Goal: Check status: Check status

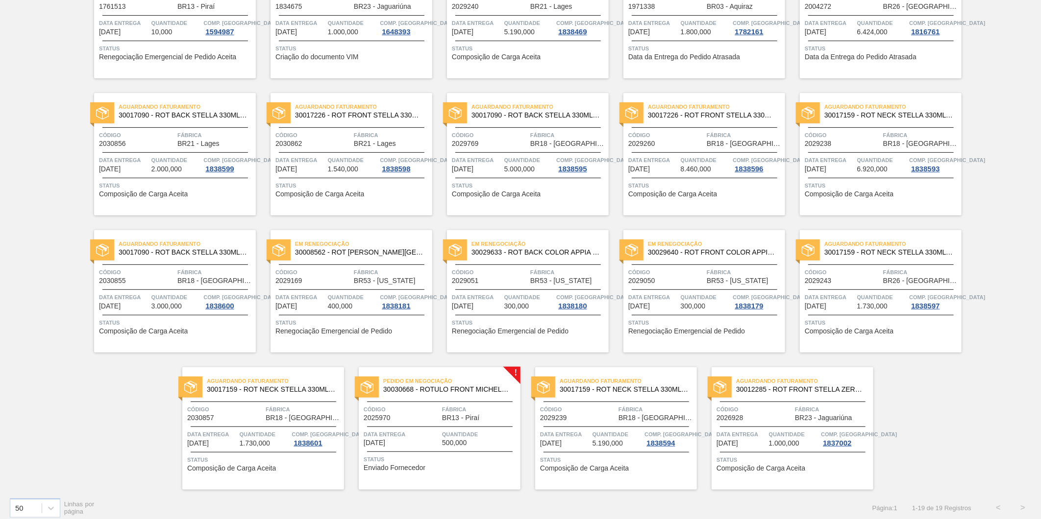
scroll to position [138, 0]
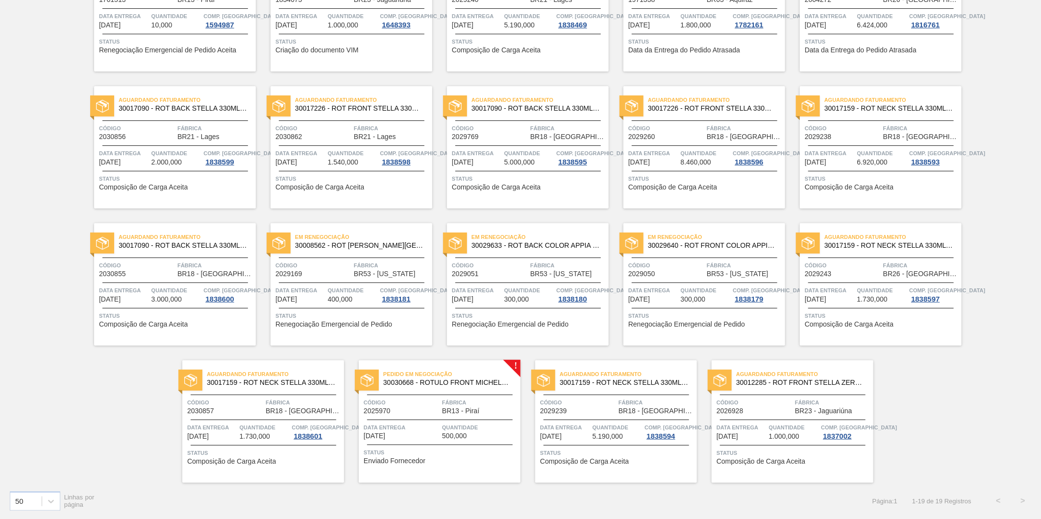
click at [731, 272] on span "BR53 - [US_STATE]" at bounding box center [738, 273] width 62 height 7
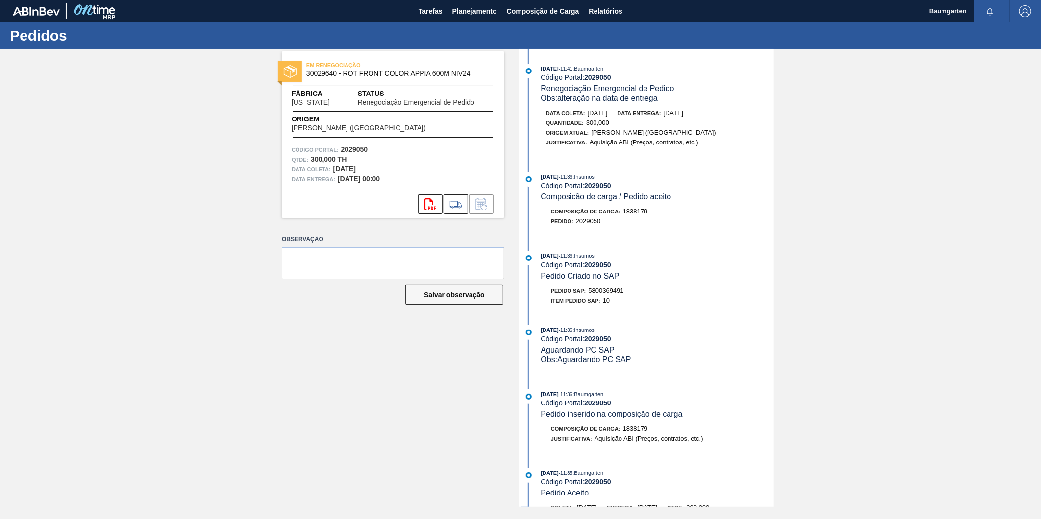
click at [302, 101] on span "[US_STATE]" at bounding box center [311, 102] width 38 height 7
click at [310, 100] on span "[US_STATE]" at bounding box center [311, 102] width 38 height 7
click at [433, 206] on icon "svg{fill:#ff0000}" at bounding box center [430, 204] width 12 height 12
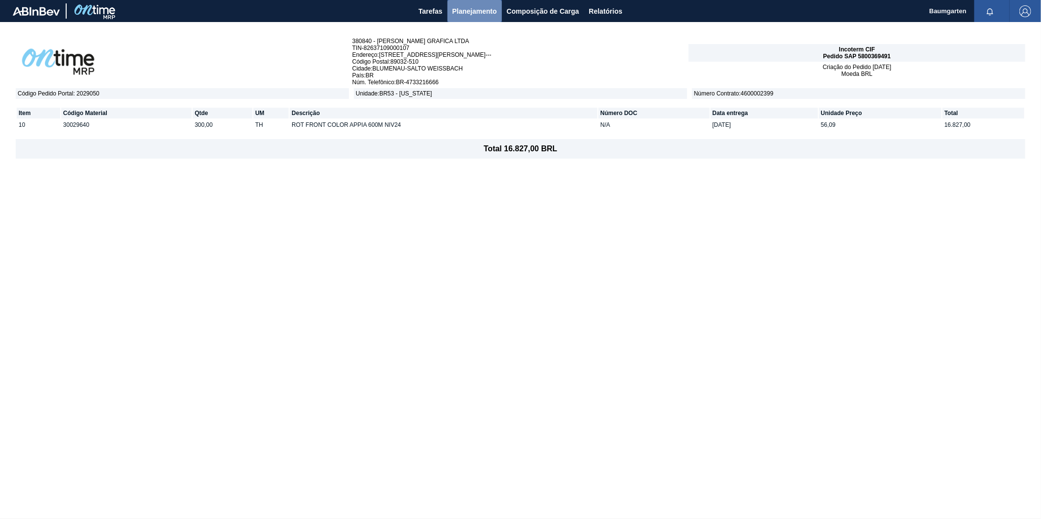
click at [477, 9] on span "Planejamento" at bounding box center [474, 11] width 45 height 12
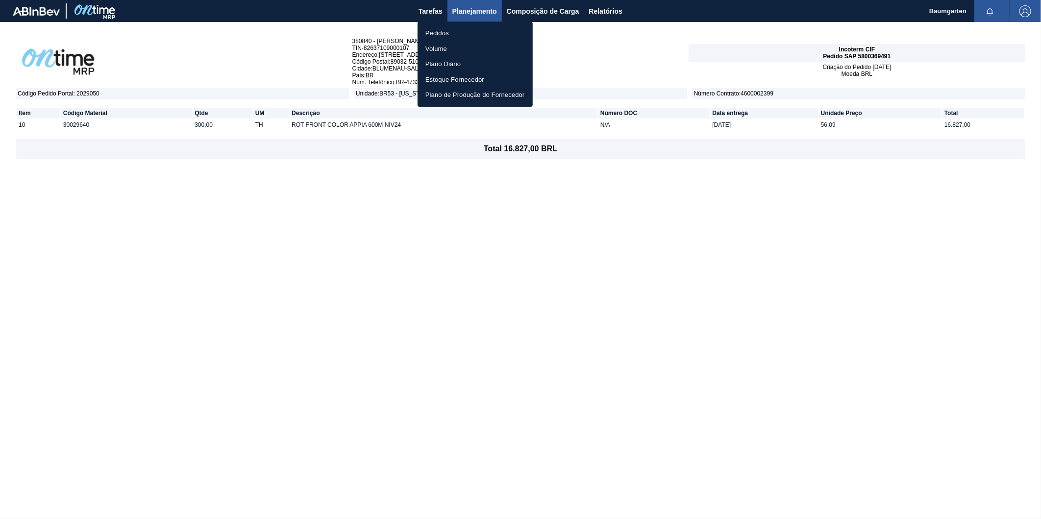
click at [446, 33] on li "Pedidos" at bounding box center [474, 33] width 115 height 16
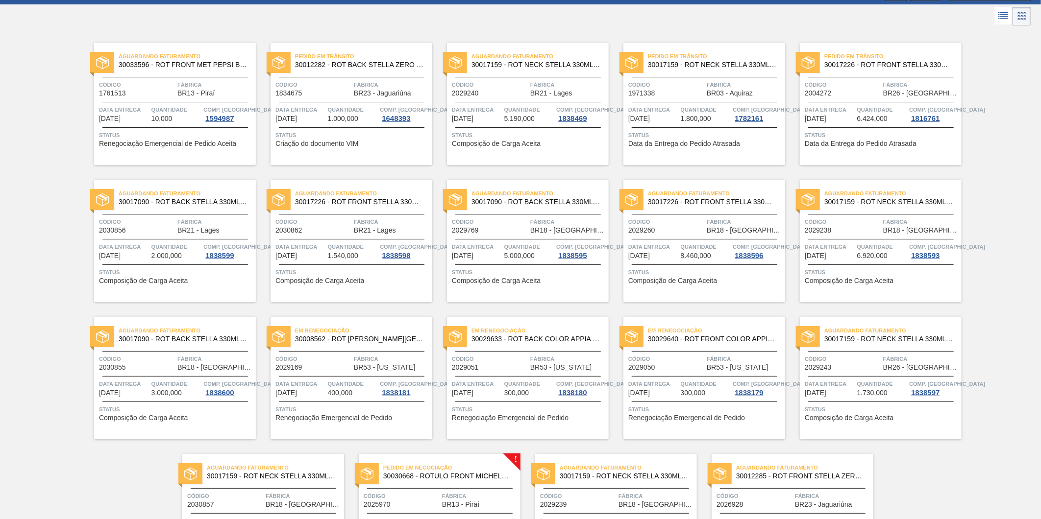
scroll to position [138, 0]
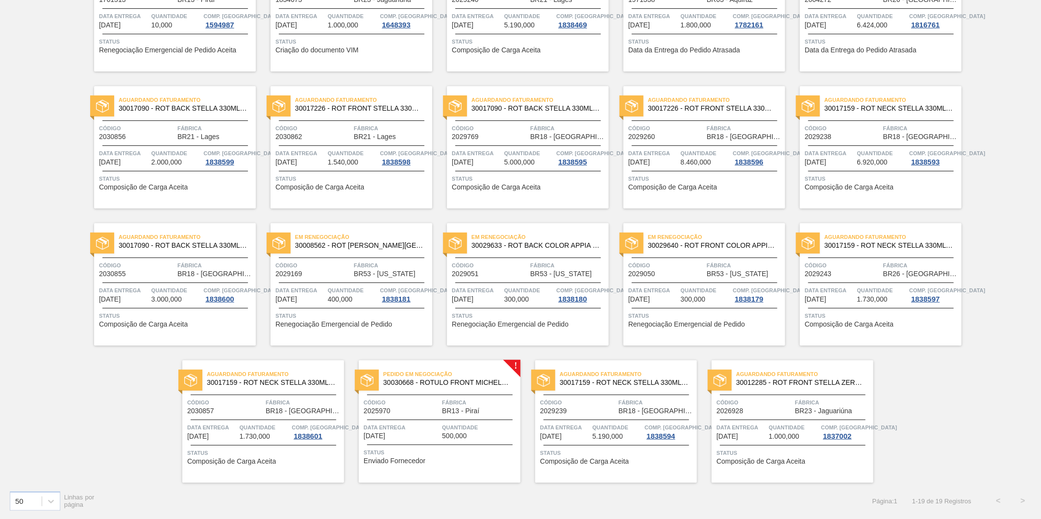
click at [710, 282] on div "Em renegociação 30029640 - ROT FRONT COLOR APPIA 600M NIV24 Código 2029050 Fábr…" at bounding box center [704, 284] width 162 height 122
